Goal: Transaction & Acquisition: Purchase product/service

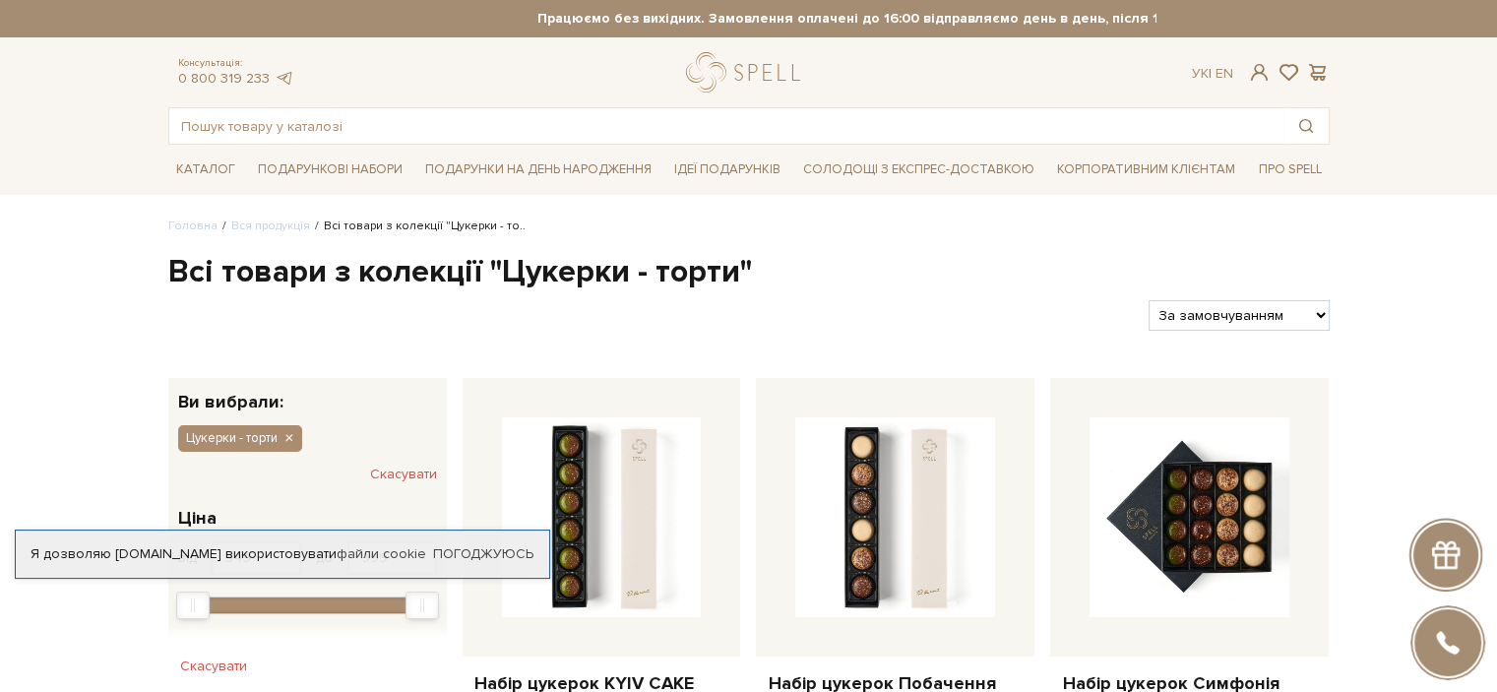
scroll to position [98, 0]
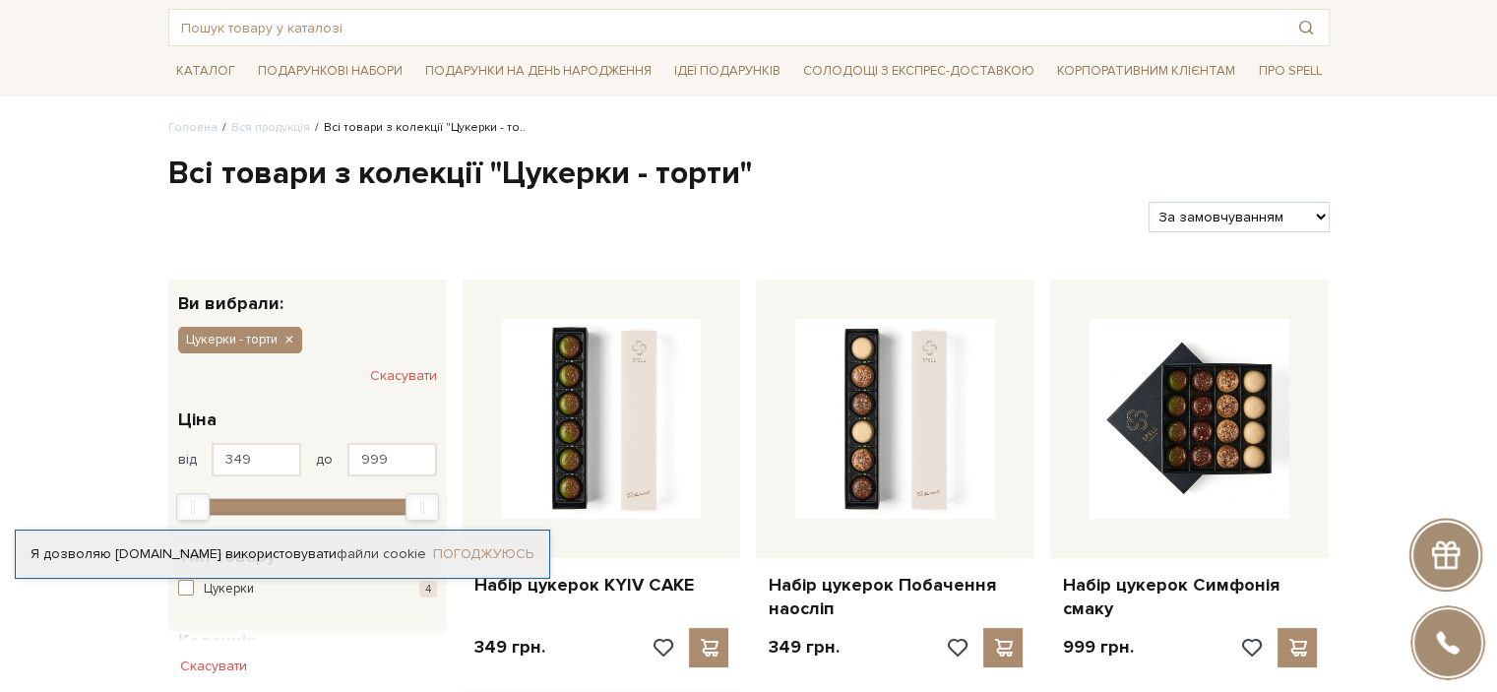
click at [486, 545] on link "Погоджуюсь" at bounding box center [483, 554] width 100 height 18
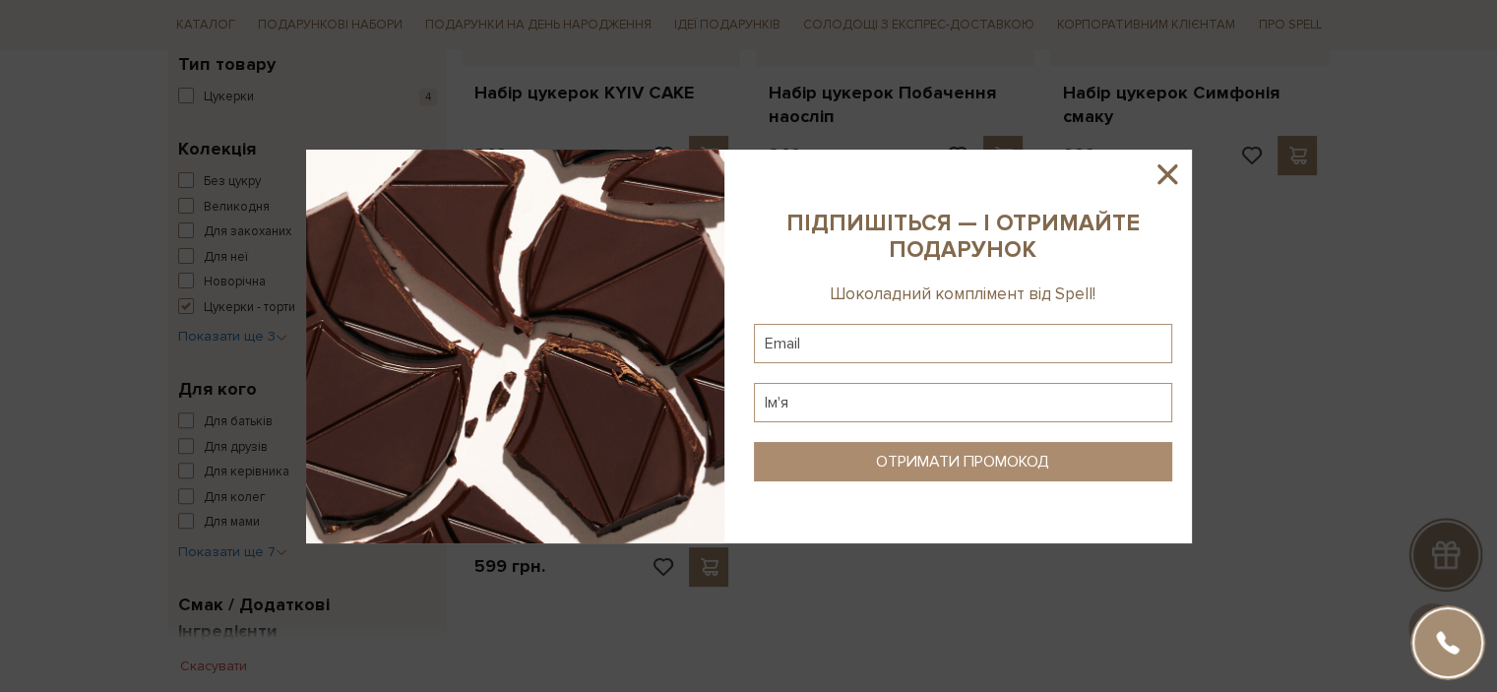
scroll to position [492, 0]
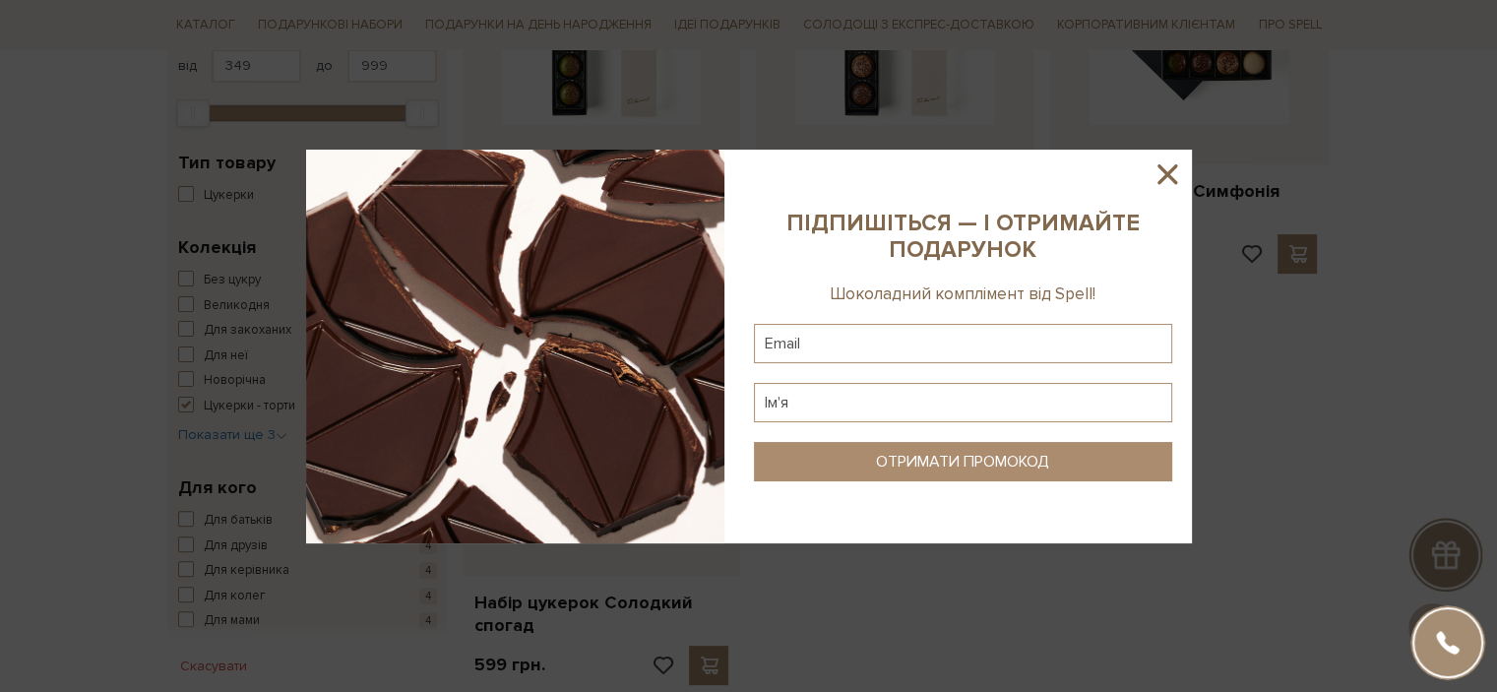
click at [1169, 173] on icon at bounding box center [1168, 174] width 20 height 20
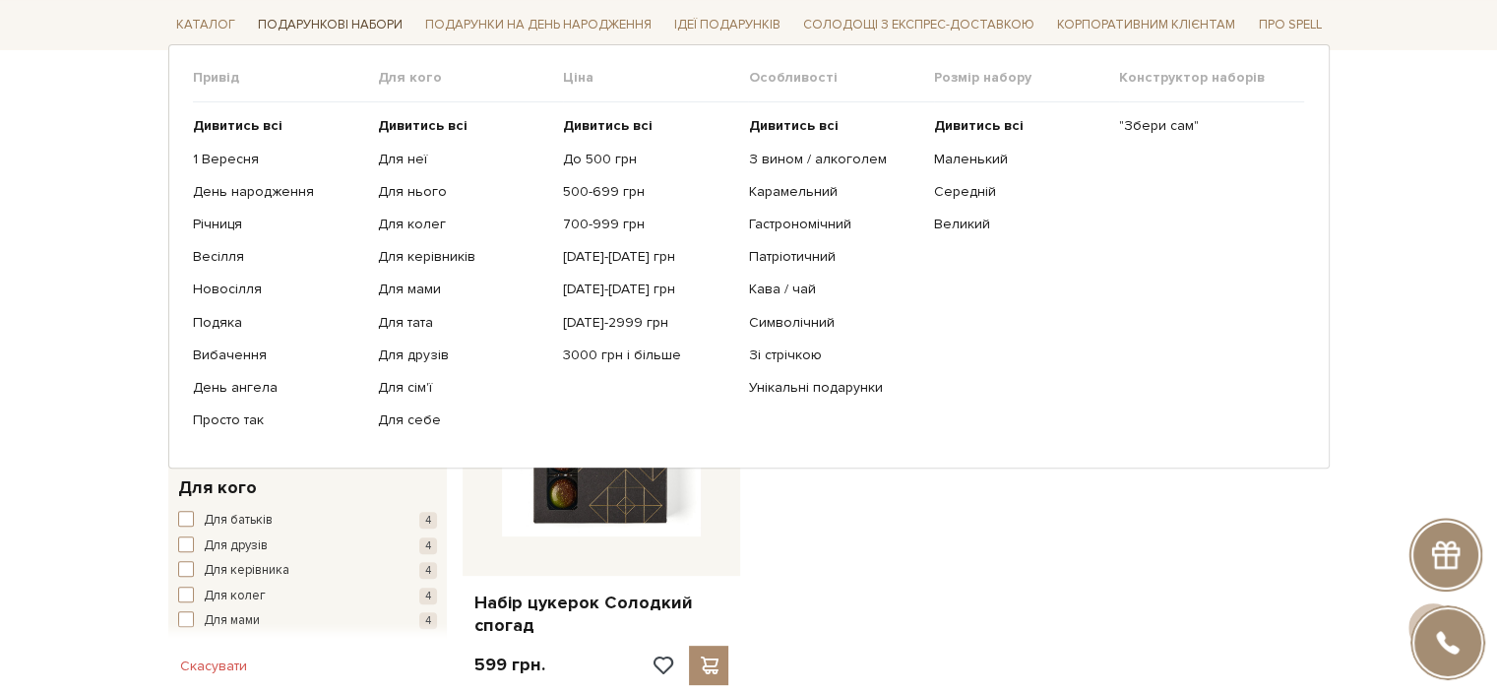
click at [301, 24] on span "Подарункові набори" at bounding box center [330, 25] width 160 height 31
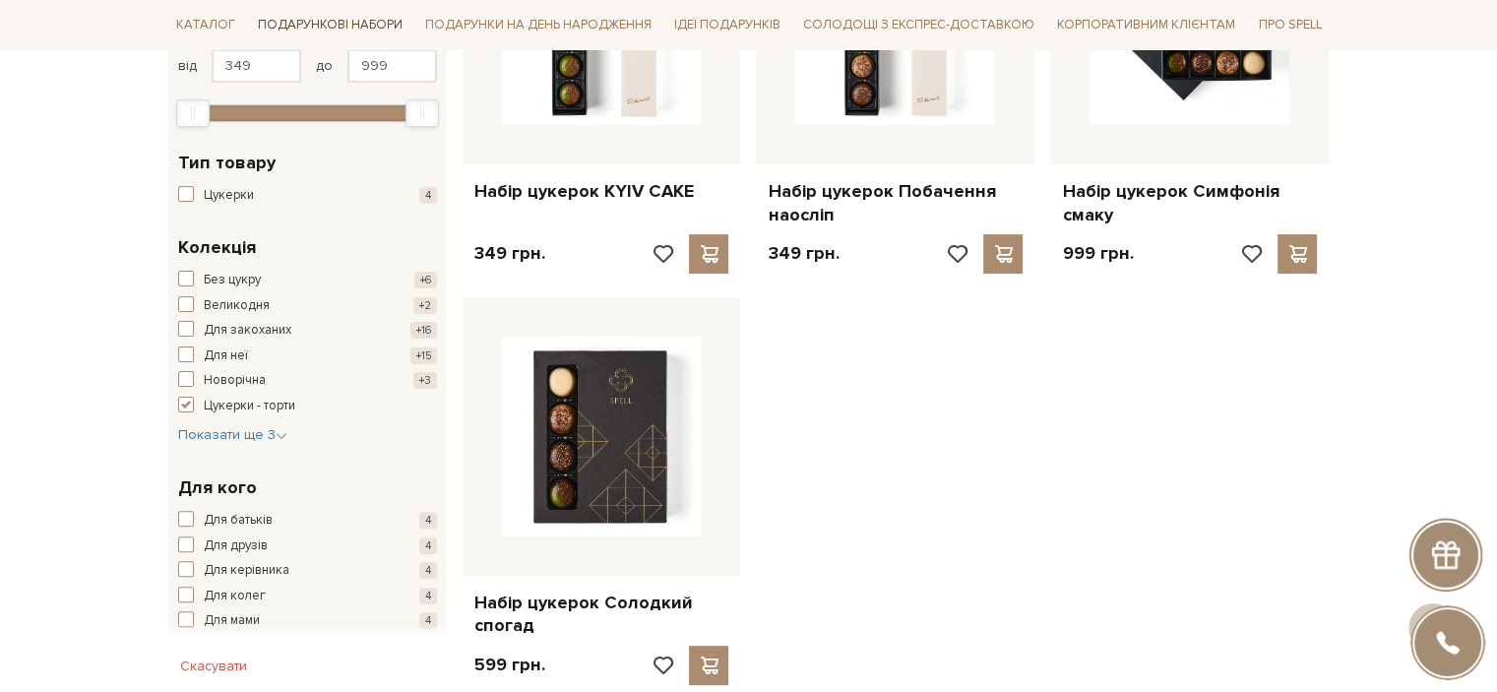
click at [287, 22] on span "Подарункові набори" at bounding box center [330, 25] width 160 height 31
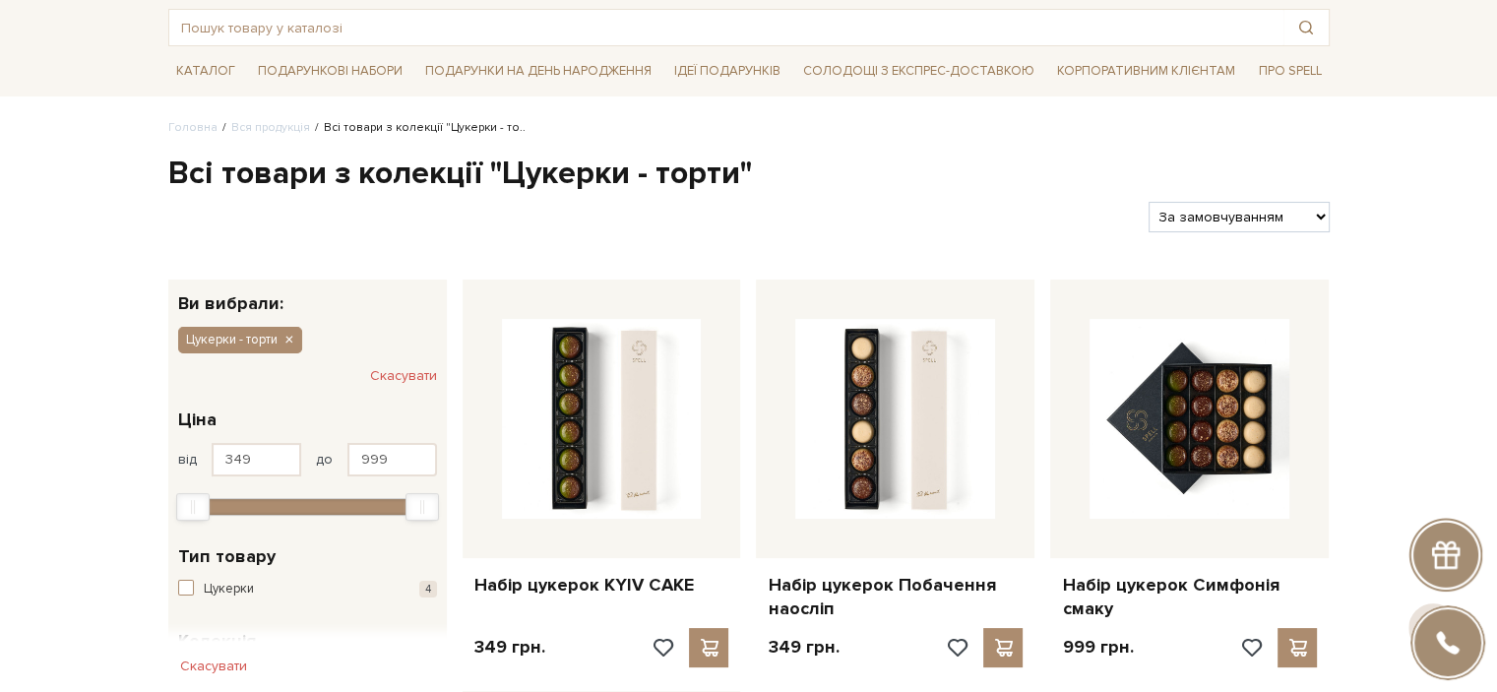
scroll to position [0, 0]
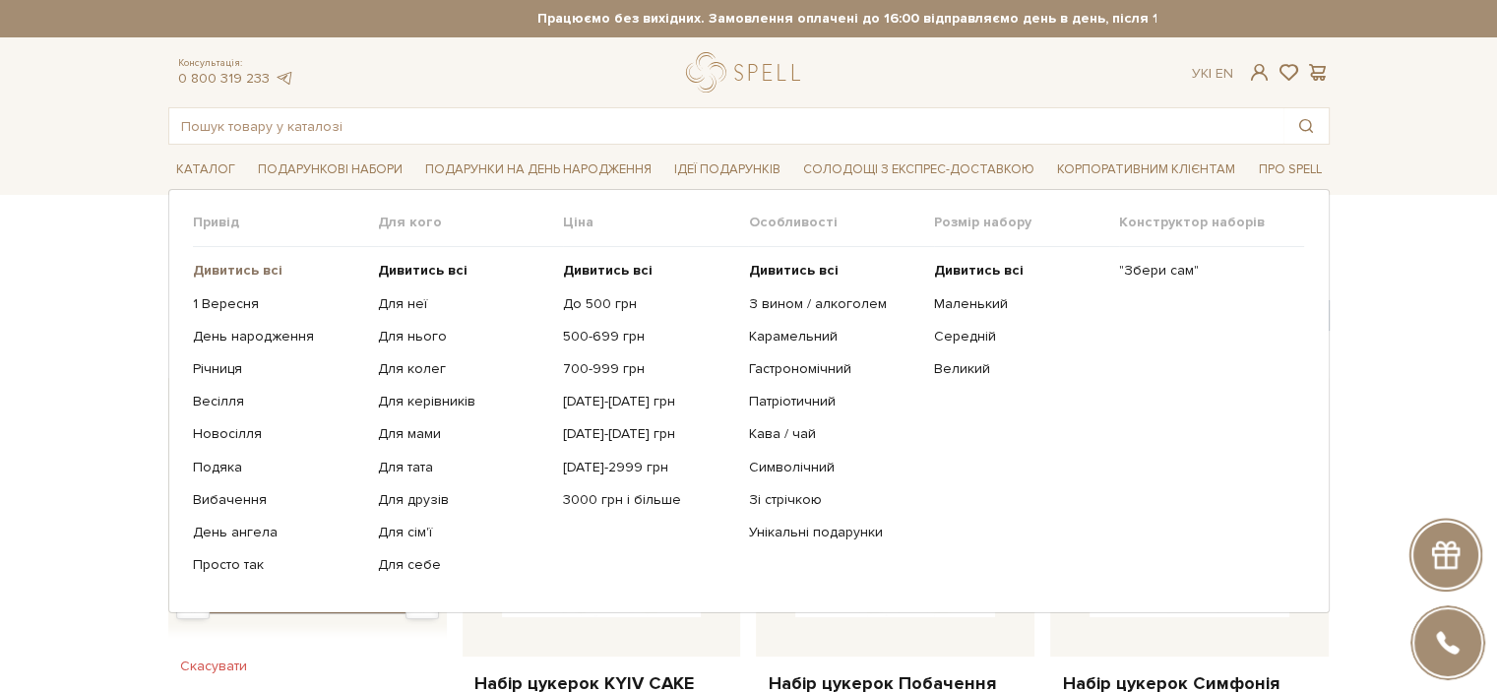
click at [260, 268] on b "Дивитись всі" at bounding box center [238, 270] width 90 height 17
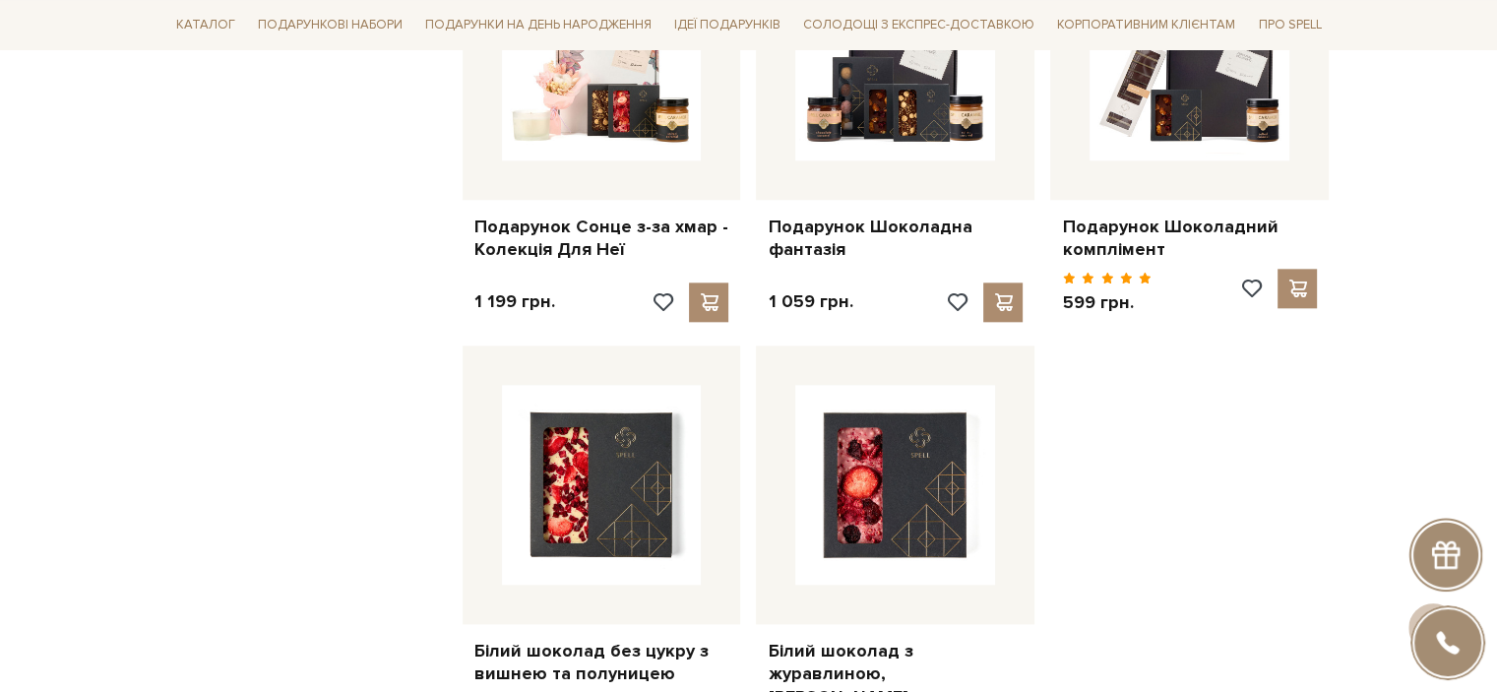
scroll to position [2461, 0]
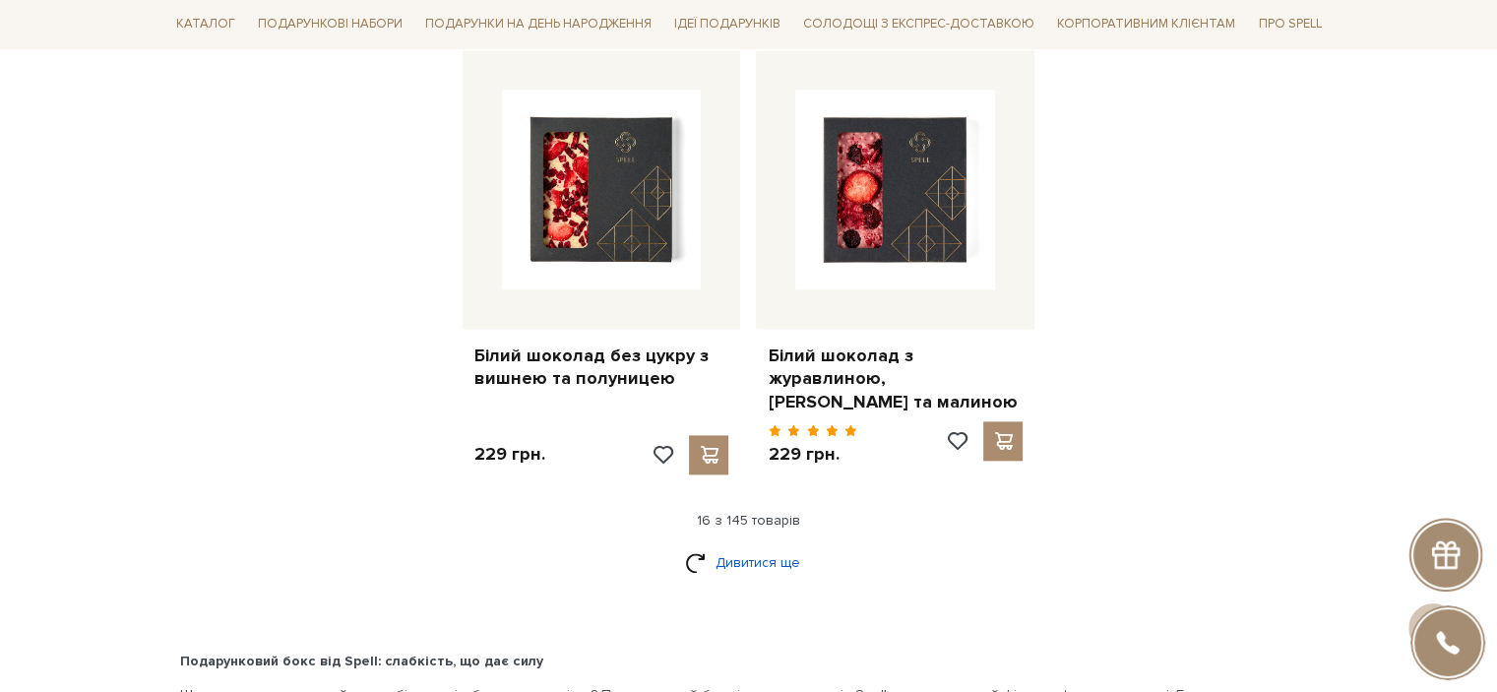
click at [776, 562] on link "Дивитися ще" at bounding box center [749, 562] width 128 height 34
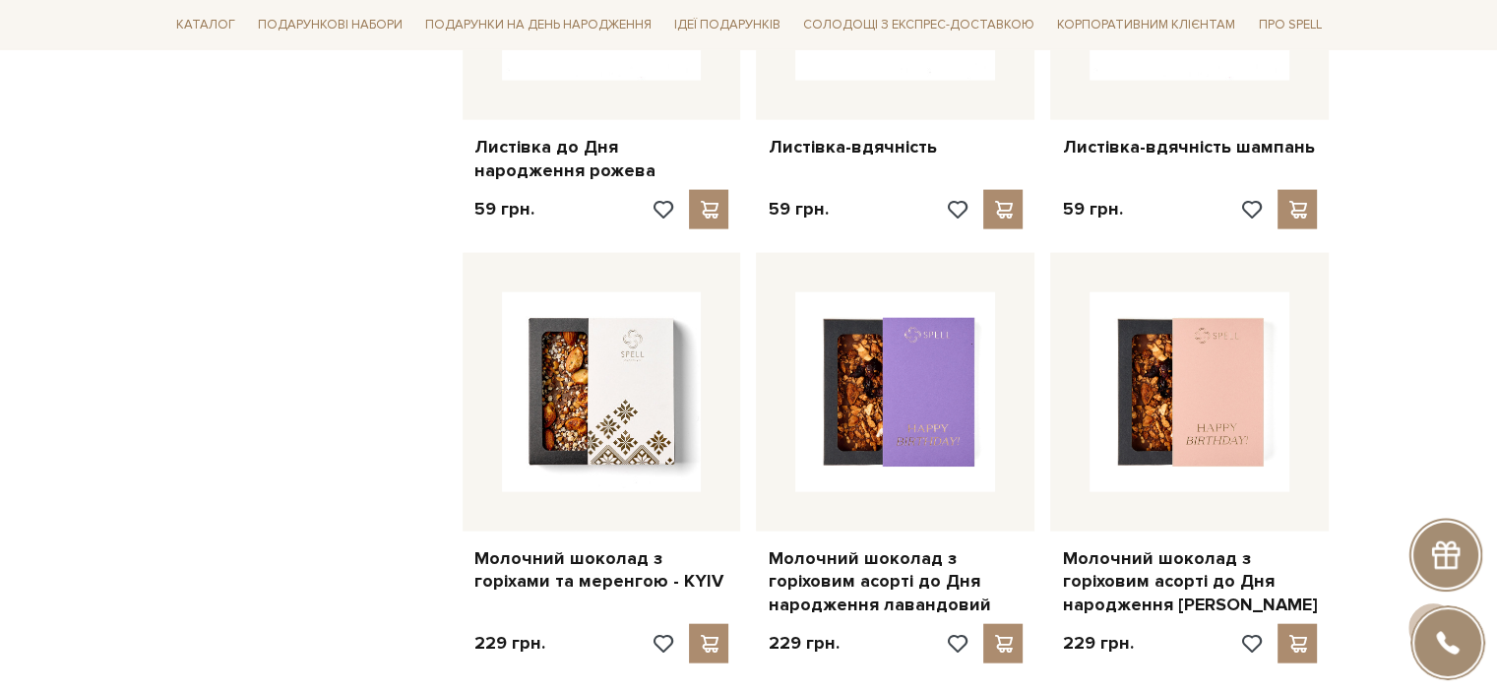
scroll to position [4528, 0]
